Goal: Consume media (video, audio): Consume media (video, audio)

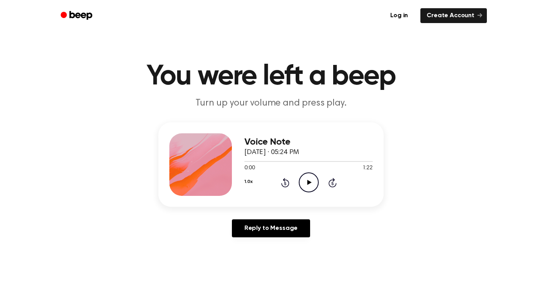
click at [310, 176] on icon "Play Audio" at bounding box center [309, 182] width 20 height 20
click at [308, 182] on icon "Pause Audio" at bounding box center [309, 182] width 20 height 20
click at [308, 182] on icon at bounding box center [309, 182] width 4 height 5
click at [306, 182] on icon "Pause Audio" at bounding box center [309, 182] width 20 height 20
click at [284, 182] on icon at bounding box center [285, 183] width 2 height 3
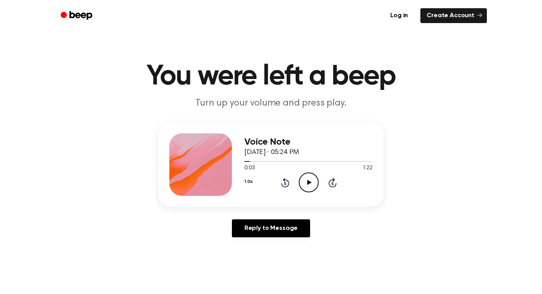
click at [284, 183] on icon "Rewind 5 seconds" at bounding box center [285, 182] width 9 height 10
click at [308, 184] on icon "Play Audio" at bounding box center [309, 182] width 20 height 20
click at [284, 182] on icon "Rewind 5 seconds" at bounding box center [285, 182] width 9 height 10
click at [311, 182] on icon "Play Audio" at bounding box center [309, 182] width 20 height 20
